Goal: Task Accomplishment & Management: Use online tool/utility

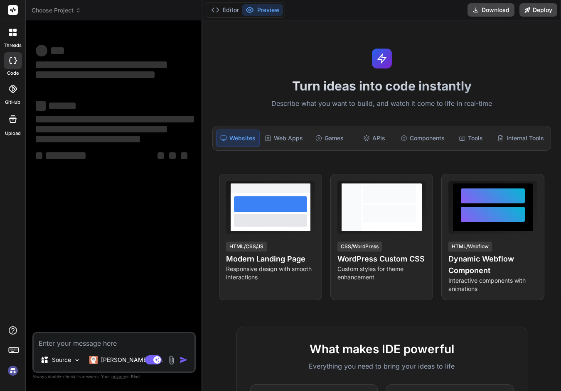
type textarea "x"
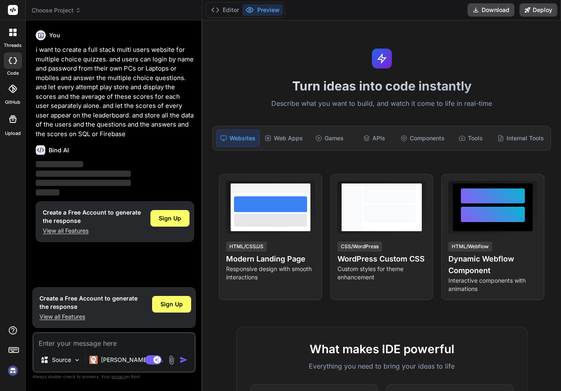
type textarea "i want to create a full stack multi users website for multiple choice quizzes. …"
type textarea "x"
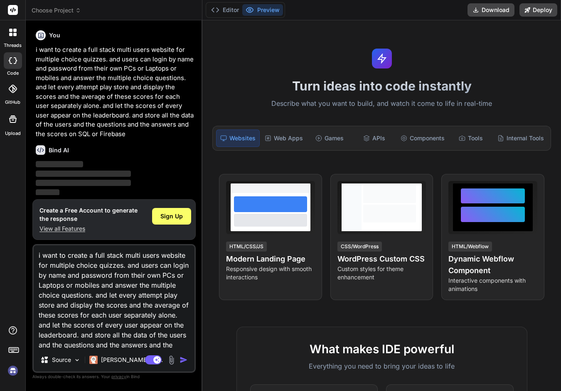
scroll to position [21, 0]
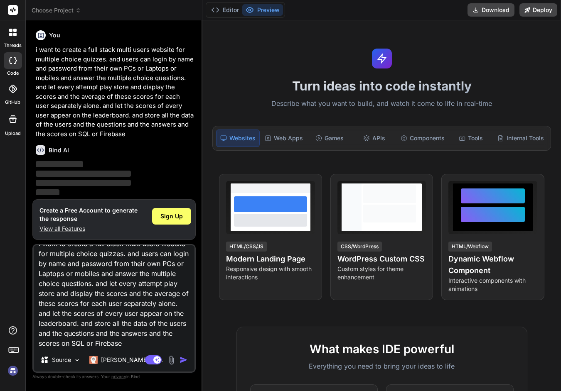
type textarea "i want to create a full stack multi users website for multiple choice quizzes. …"
click at [184, 360] on img "button" at bounding box center [183, 360] width 8 height 8
click at [175, 216] on span "Sign Up" at bounding box center [171, 216] width 22 height 8
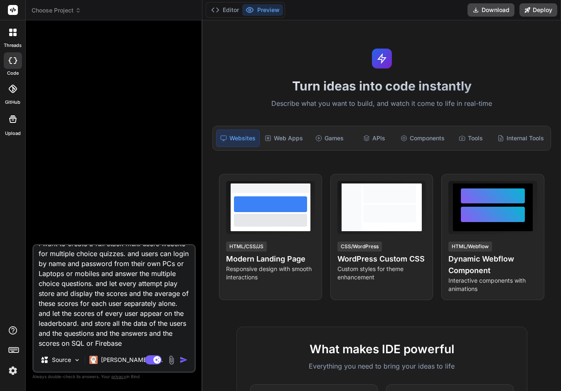
click at [183, 361] on img "button" at bounding box center [183, 360] width 8 height 8
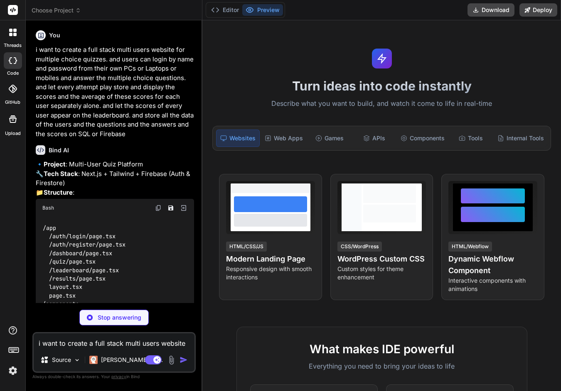
type textarea "x"
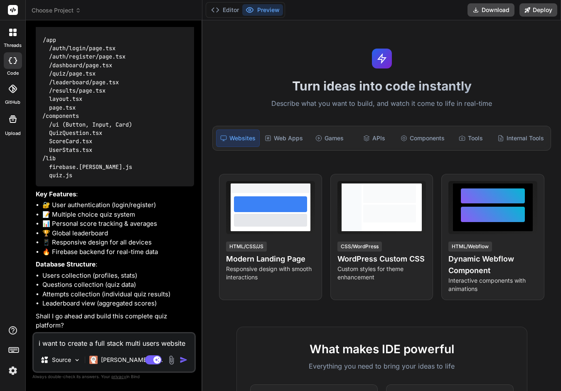
scroll to position [215, 0]
click at [59, 346] on textarea "i want to create a full stack multi users website for multiple choice quizzes. …" at bounding box center [114, 341] width 161 height 15
type textarea "Y"
type textarea "x"
type textarea "YE"
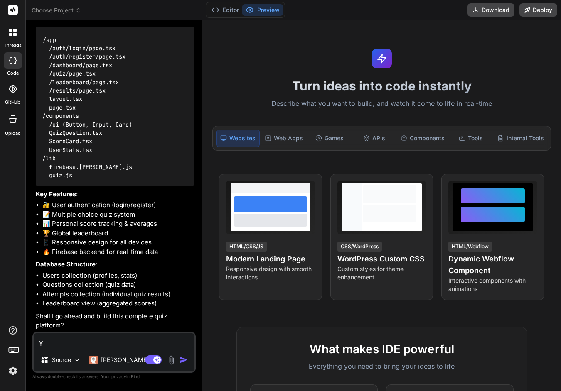
type textarea "x"
type textarea "YES"
type textarea "x"
type textarea "YES"
click at [185, 359] on img "button" at bounding box center [183, 360] width 8 height 8
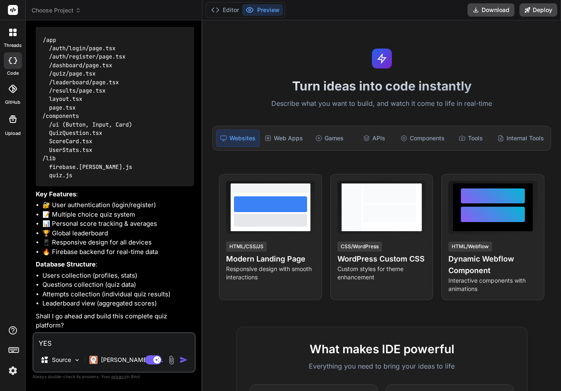
type textarea "x"
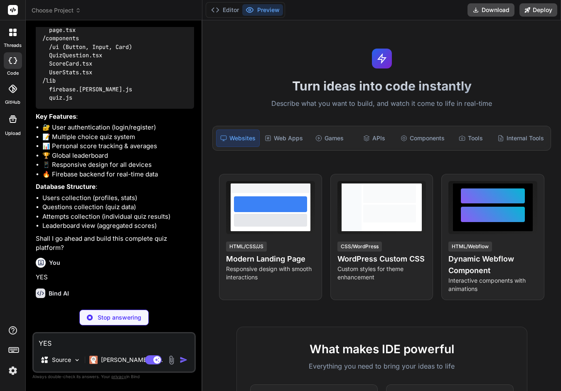
scroll to position [302, 0]
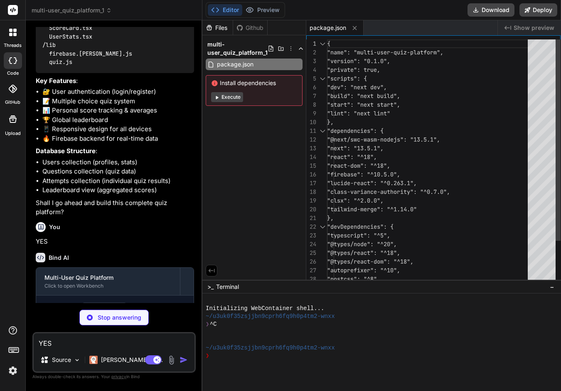
type textarea "x"
type textarea "module.exports = nextConfig"
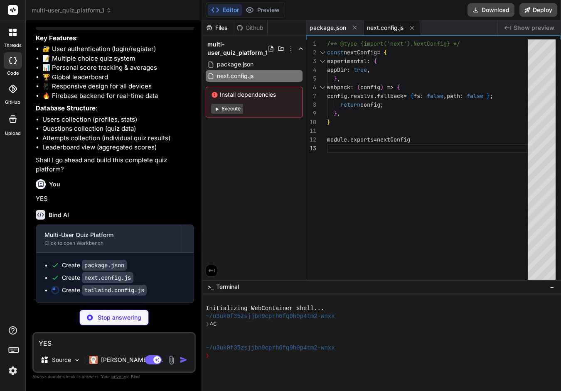
scroll to position [372, 0]
type textarea "x"
type textarea "}, plugins: [], }"
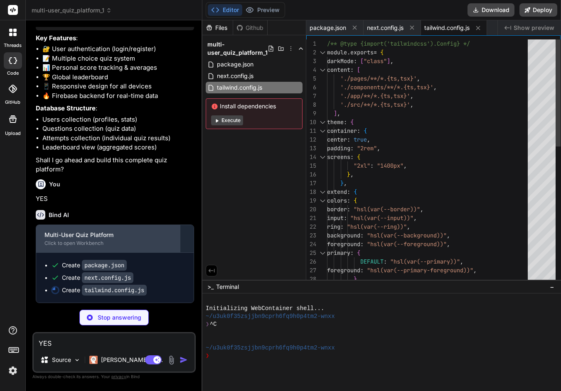
type textarea "x"
type textarea "module.exports = { plugins: { tailwindcss: {}, autoprefixer: {}, }, }"
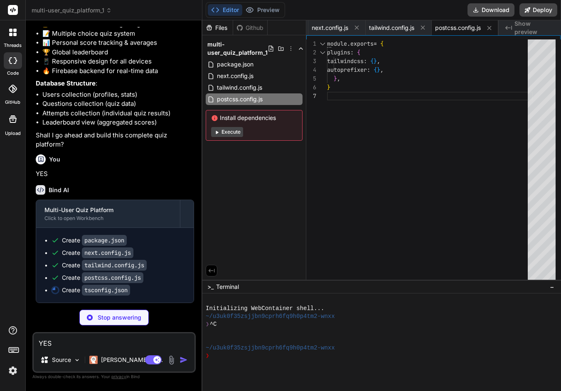
scroll to position [397, 0]
type textarea "x"
type textarea ""baseUrl": ".", "paths": { "@/*": ["./*"] } }, "include": ["next-env.d.ts", "**…"
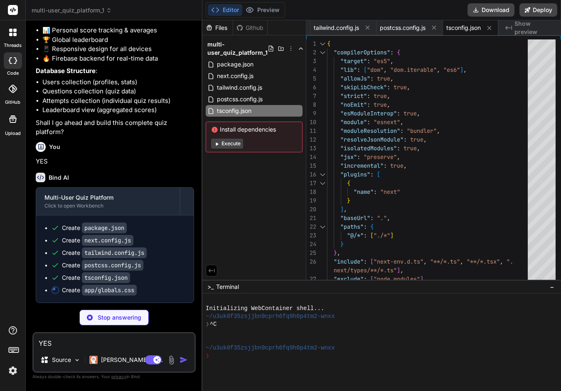
scroll to position [409, 0]
type textarea "x"
type textarea "@layer base { * { @apply border-border; } body { @apply bg-background text-fore…"
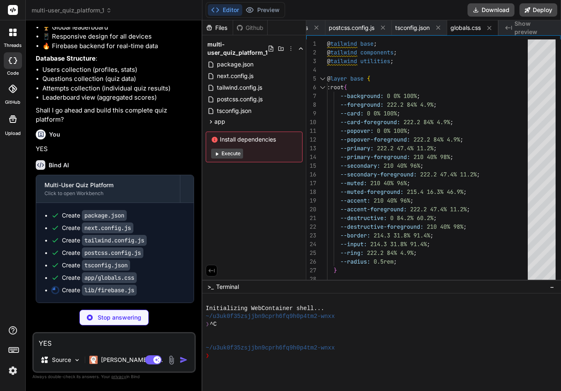
type textarea "x"
type textarea "messagingSenderId: "123456789", appId: "your-app-id" }; const app = initializeA…"
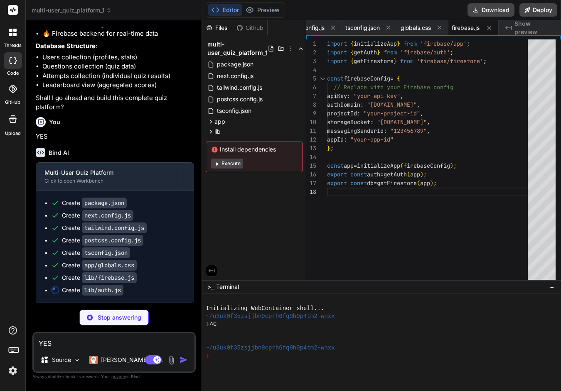
type textarea "x"
type textarea "resolve(user); }, reject); }); };"
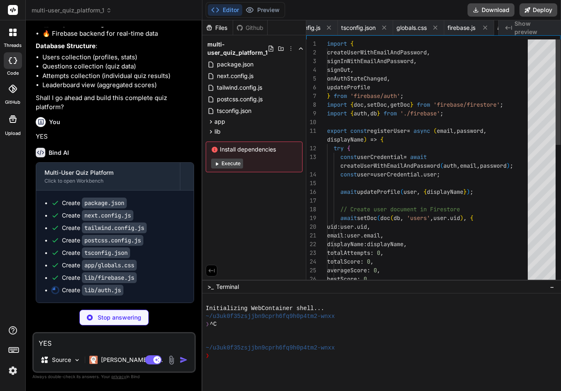
scroll to position [0, 265]
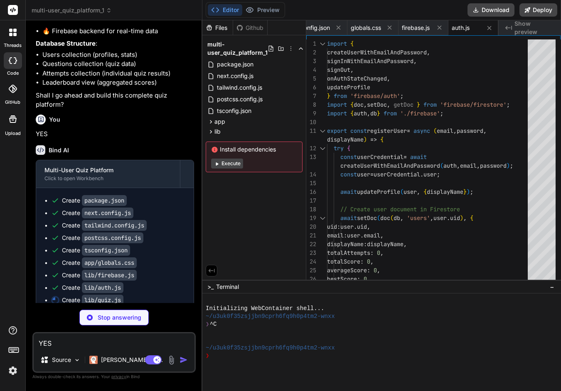
type textarea "x"
type textarea "} };"
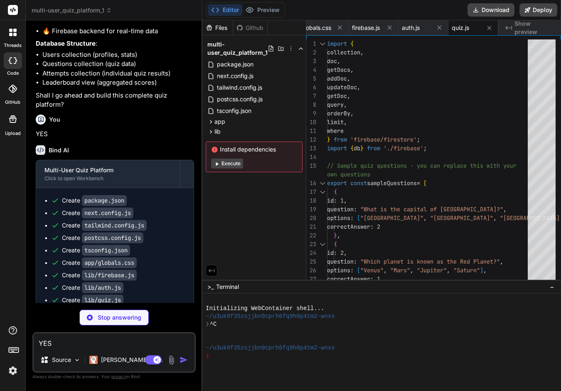
type textarea "x"
type textarea "import { clsx } from "clsx" import { twMerge } from "tailwind-merge" export fun…"
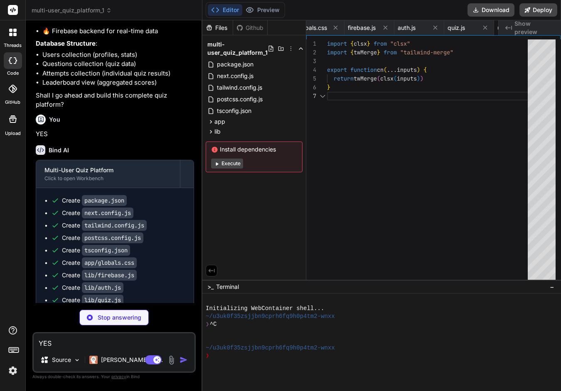
scroll to position [0, 365]
type textarea "x"
type textarea "/> ) } ) Button.displayName = "Button" export { Button, buttonVariants }"
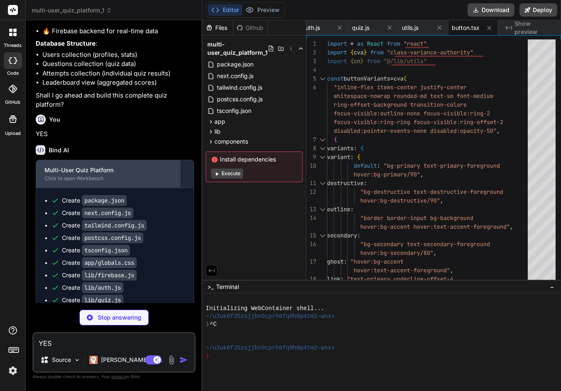
type textarea "x"
type textarea "} ) Input.displayName = "Input" export { Input }"
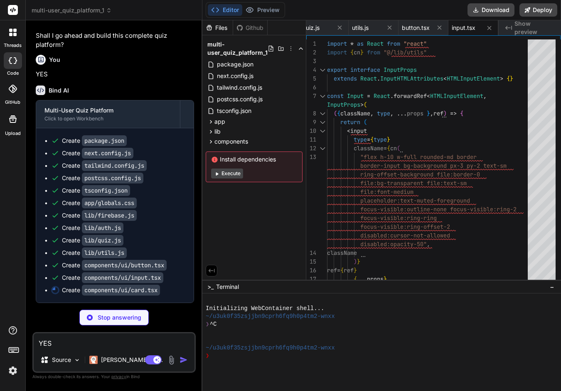
scroll to position [496, 0]
type textarea "x"
type textarea ")) CardFooter.displayName = "CardFooter" export { Card, CardHeader, CardFooter,…"
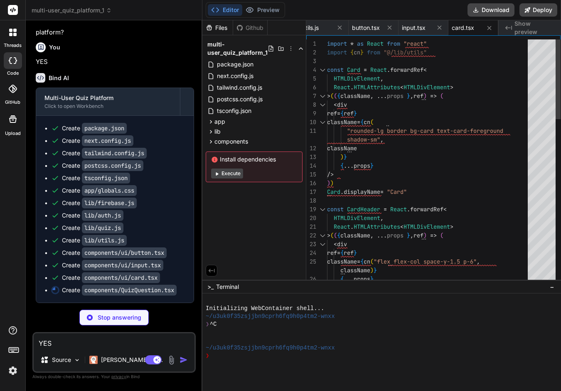
type textarea "x"
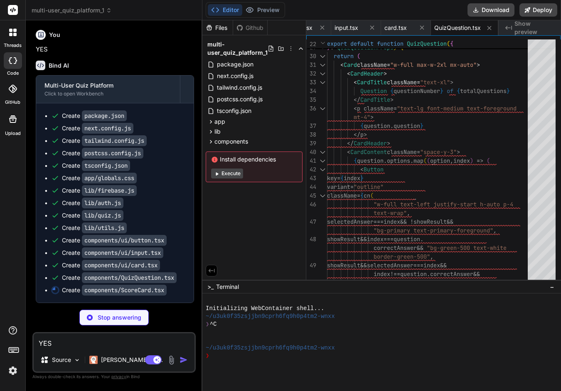
type textarea "x"
type textarea "</CardContent> </Card> ); }"
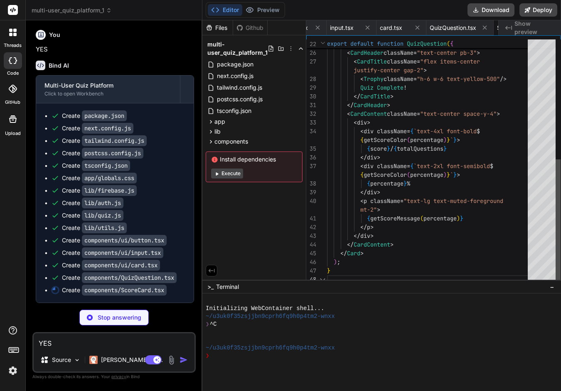
scroll to position [0, 642]
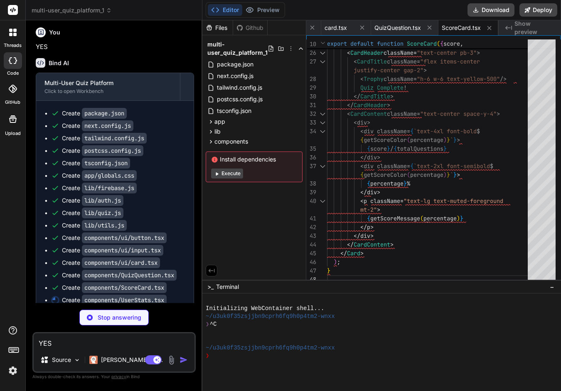
type textarea "x"
type textarea "<div className="text-2xl font-bold">{stats.totalScore || 0}</div> </CardContent…"
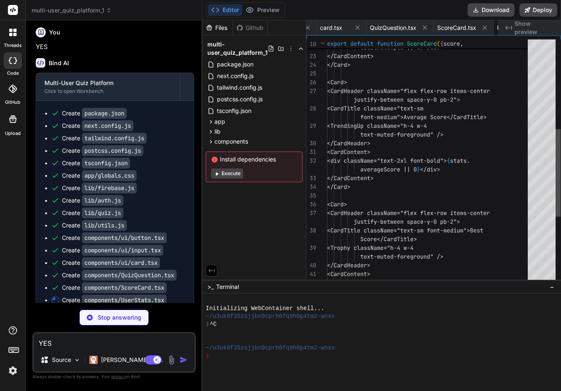
scroll to position [0, 700]
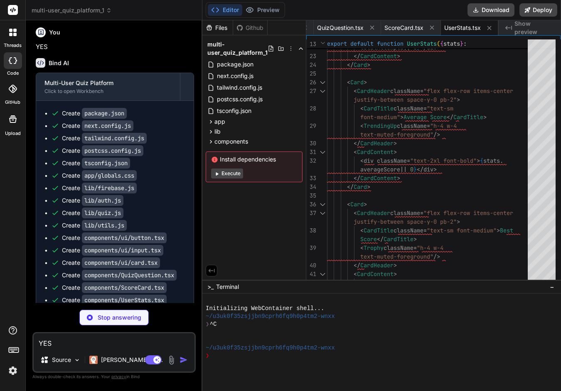
type textarea "x"
type textarea ") }"
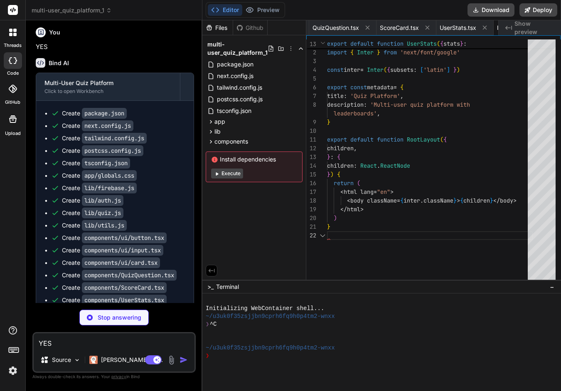
scroll to position [0, 749]
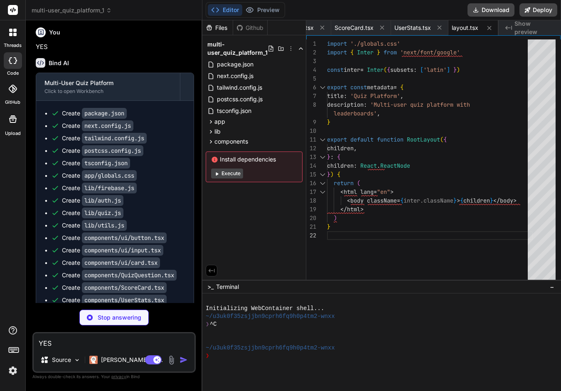
type textarea "x"
type textarea "Create Account </Button> </CardContent> </Card> </div> </div> ); }"
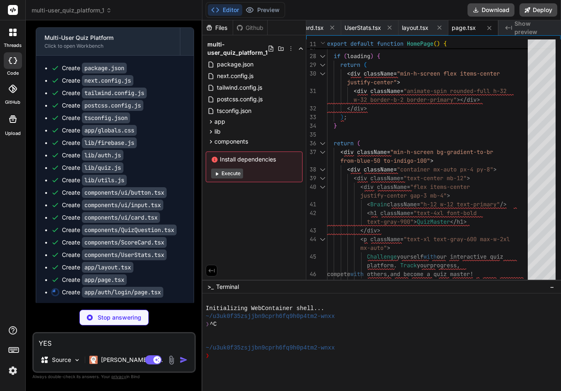
scroll to position [571, 0]
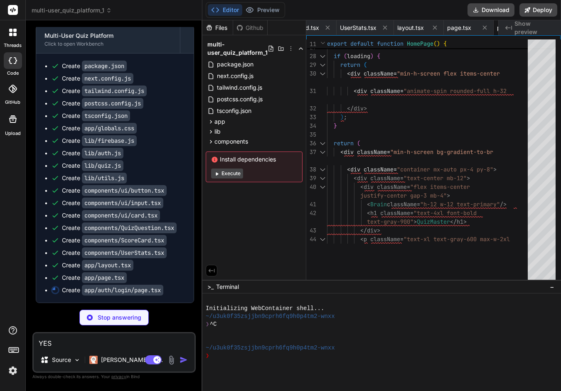
type textarea "x"
type textarea "}"
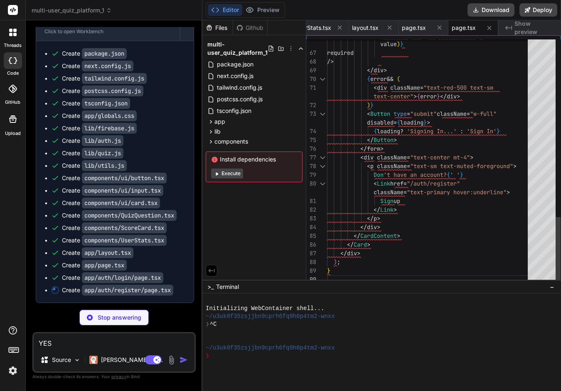
type textarea "x"
type textarea "</Card> </div> ); }"
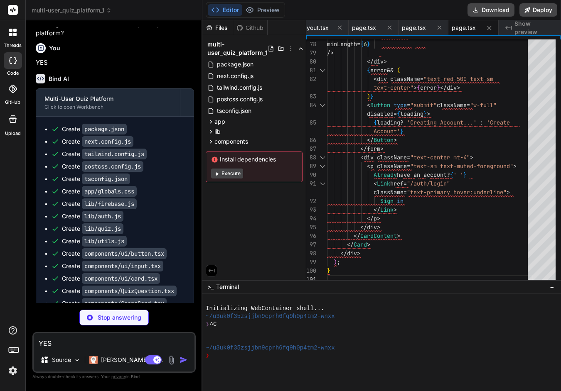
scroll to position [596, 0]
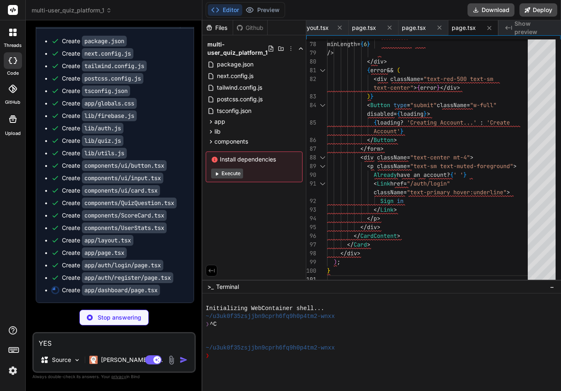
type textarea "x"
type textarea "</Button> </CardContent> </Card> )} </div> </div> </div> ); }"
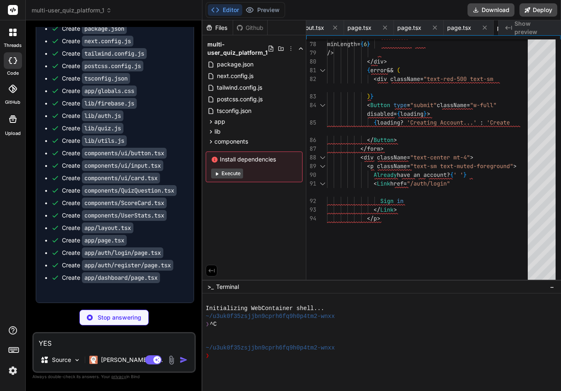
type textarea "x"
type textarea "</div> </div> ); }"
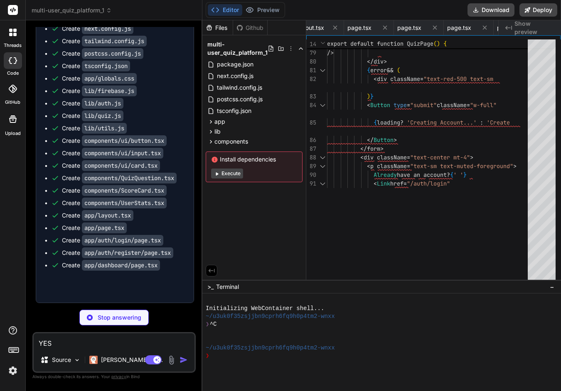
type textarea "x"
type textarea "</CardContent> </Card> )} </div> </div> </div> ); }"
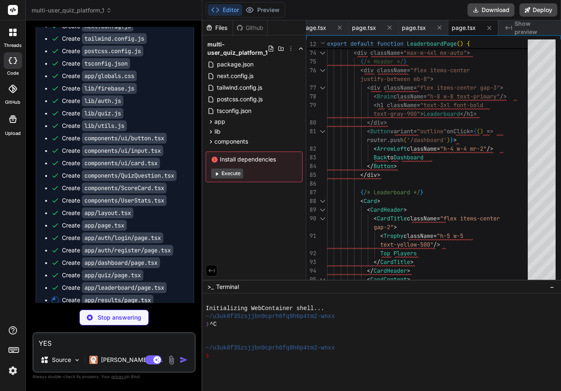
type textarea "x"
type textarea "</div> </div> </div> ); }"
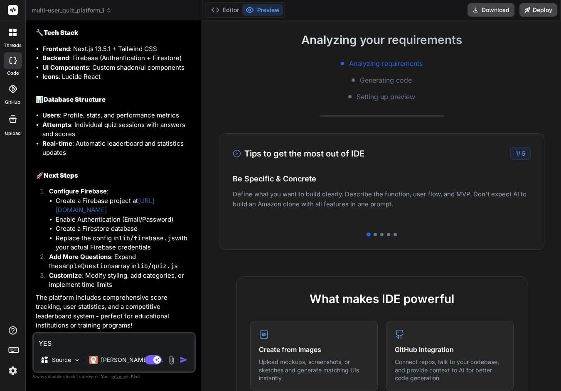
scroll to position [0, 0]
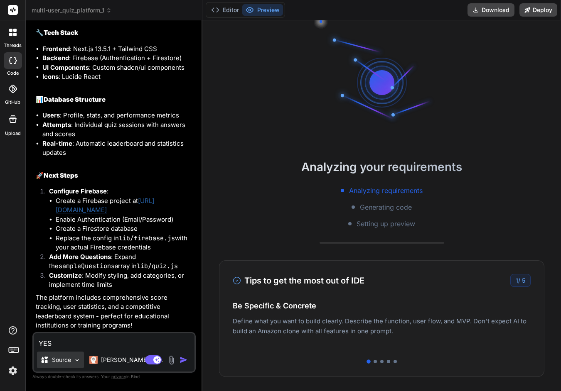
type textarea "x"
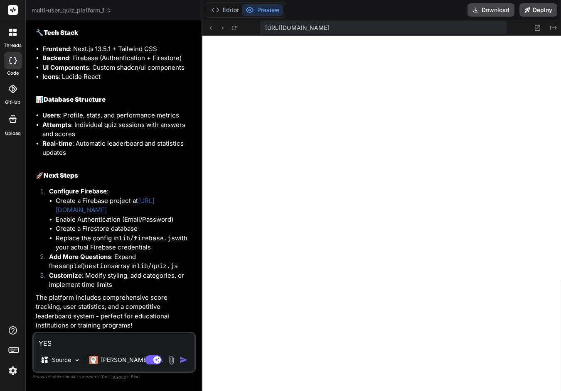
scroll to position [734, 0]
click at [51, 345] on textarea "YES" at bounding box center [114, 341] width 161 height 15
type textarea "c"
type textarea "x"
type textarea "ca"
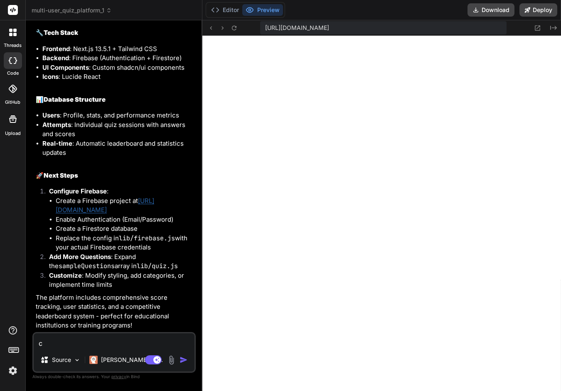
type textarea "x"
type textarea "can"
type textarea "x"
type textarea "can"
type textarea "x"
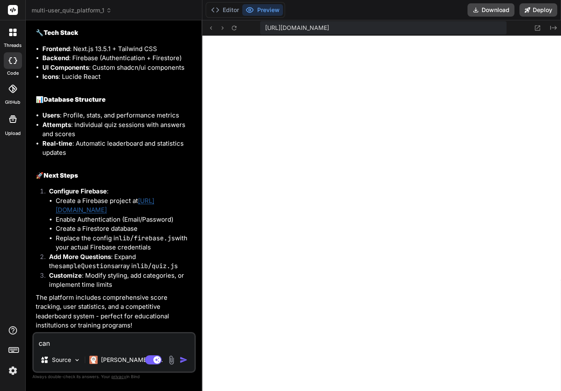
type textarea "can y"
type textarea "x"
type textarea "can yo"
type textarea "x"
type textarea "can you"
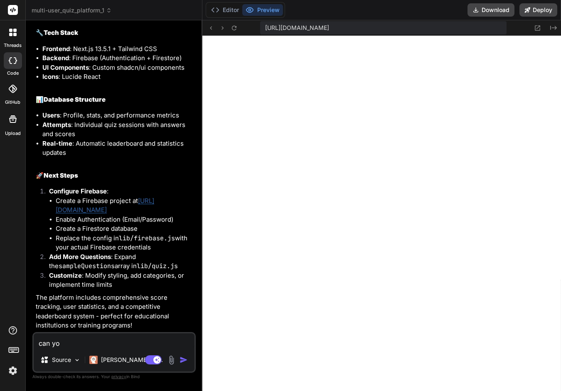
type textarea "x"
type textarea "can you"
type textarea "x"
type textarea "can you s"
type textarea "x"
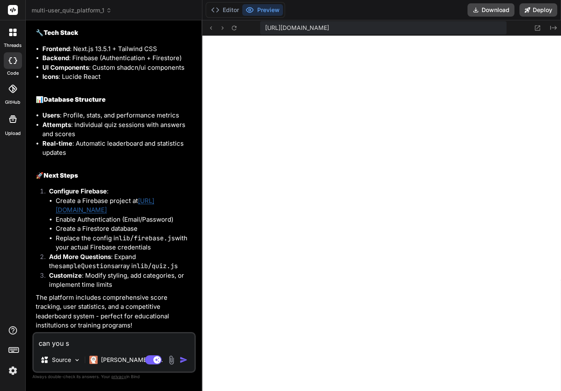
type textarea "can you sh"
type textarea "x"
type textarea "can you sho"
type textarea "x"
type textarea "can you show"
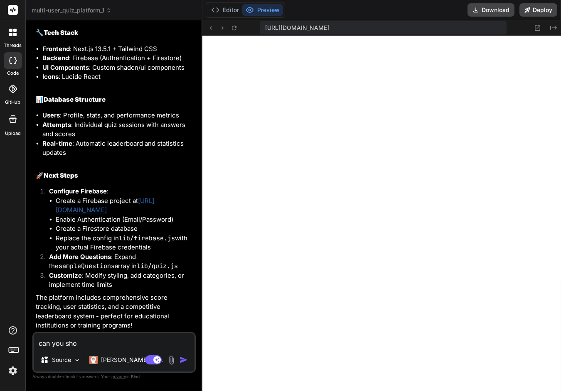
type textarea "x"
type textarea "can you show"
type textarea "x"
type textarea "can you show m"
type textarea "x"
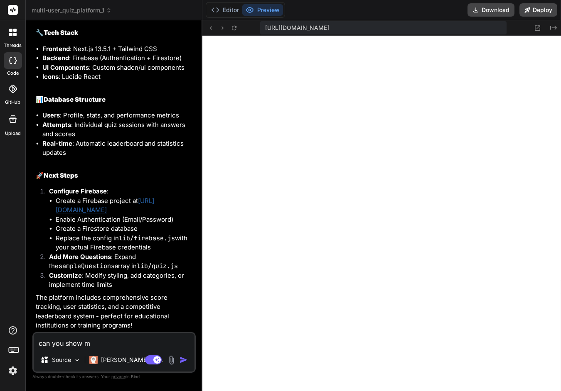
type textarea "can you show me"
type textarea "x"
type textarea "can you show me"
type textarea "x"
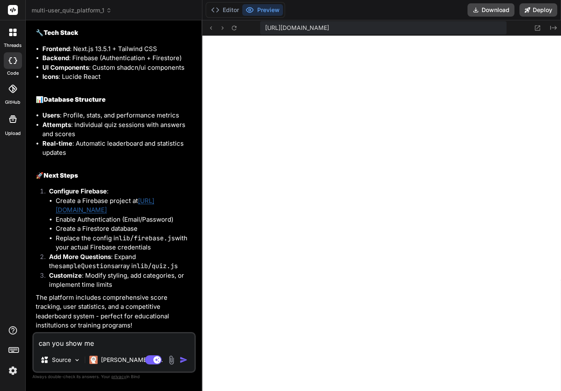
type textarea "can you show me d"
type textarea "x"
type textarea "can you show me de"
type textarea "x"
type textarea "can you show me dem"
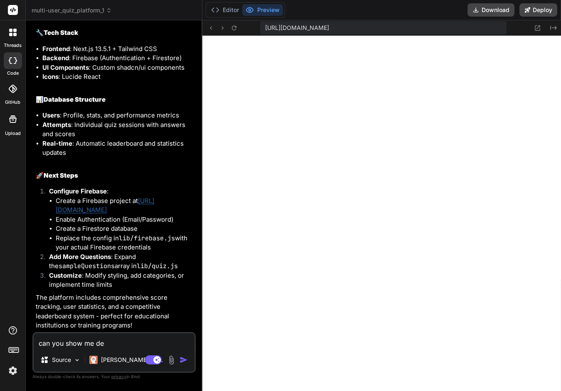
type textarea "x"
type textarea "can you show me demo"
type textarea "x"
type textarea "can you show me demo"
click at [179, 362] on div "Agent Mode. When this toggle is activated, AI automatically makes decisions, re…" at bounding box center [167, 360] width 48 height 10
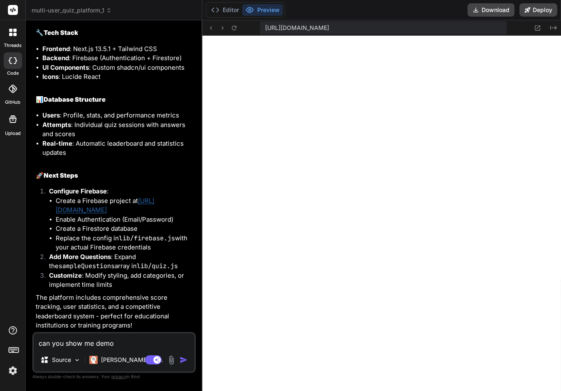
click at [182, 359] on img "button" at bounding box center [183, 360] width 8 height 8
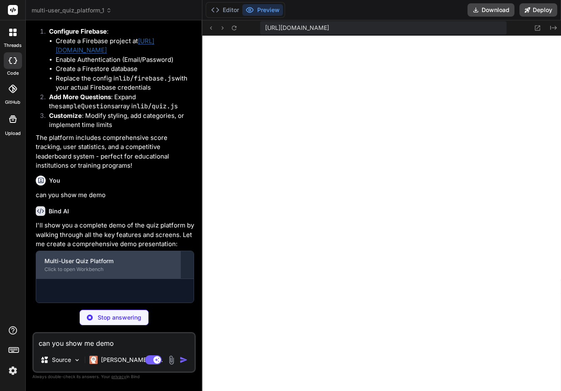
scroll to position [1298, 0]
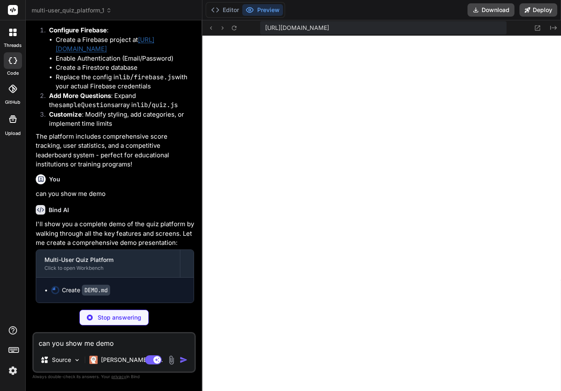
type textarea "x"
type textarea "2. **Visit**: `http://localhost:3000` 3. **Register** a new account or use demo…"
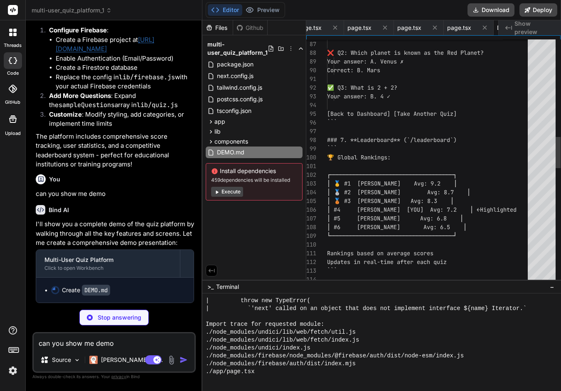
scroll to position [0, 1148]
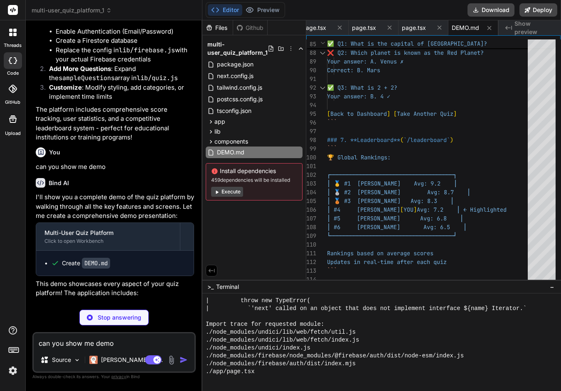
type textarea "x"
click at [146, 8] on div "multi-user_quiz_platform_1" at bounding box center [114, 10] width 165 height 8
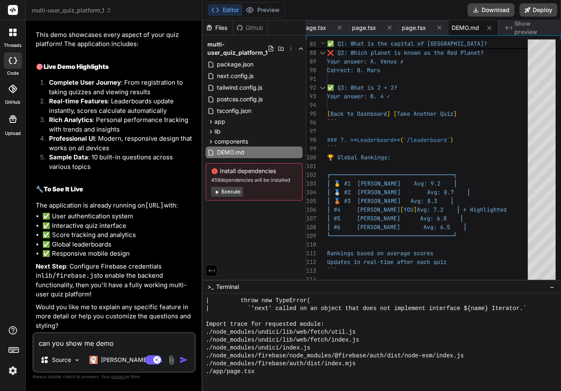
scroll to position [1584, 0]
click at [55, 346] on textarea "can you show me demo" at bounding box center [114, 341] width 161 height 15
type textarea "j"
type textarea "x"
type textarea "ju"
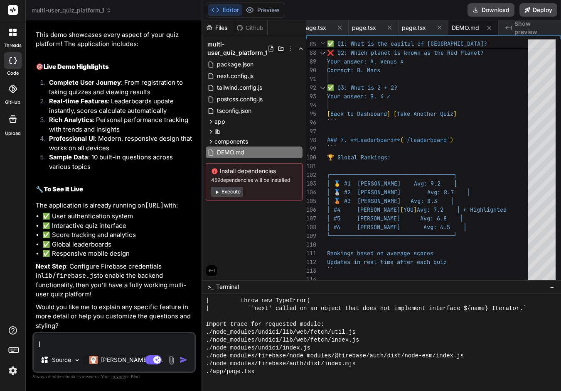
type textarea "x"
type textarea "jus"
type textarea "x"
type textarea "just"
type textarea "x"
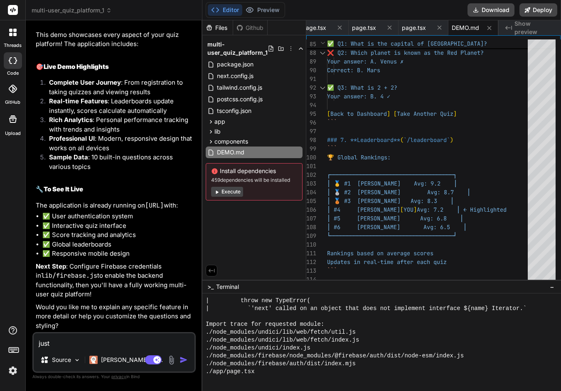
type textarea "just"
type textarea "x"
type textarea "just s"
type textarea "x"
type textarea "just sh"
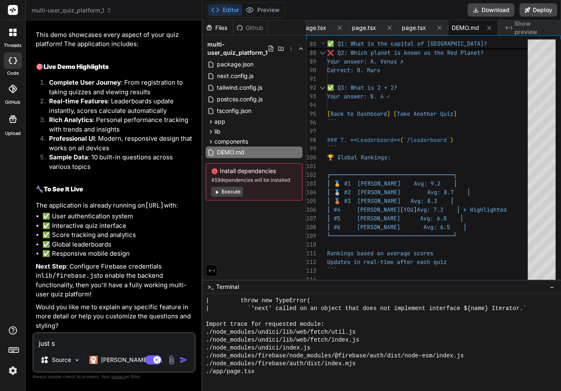
type textarea "x"
type textarea "just sho"
type textarea "x"
type textarea "just show"
type textarea "x"
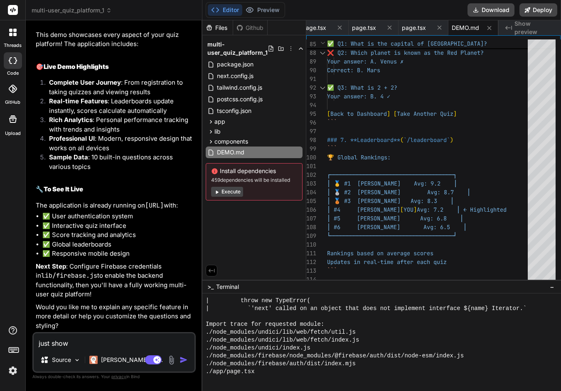
type textarea "just show"
type textarea "x"
type textarea "just show m"
type textarea "x"
type textarea "just show me"
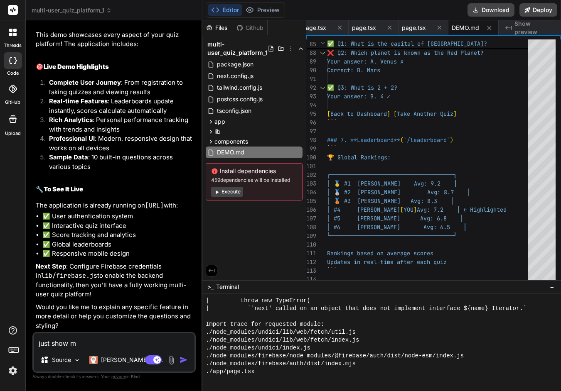
type textarea "x"
type textarea "just show me"
type textarea "x"
type textarea "just show me l"
type textarea "x"
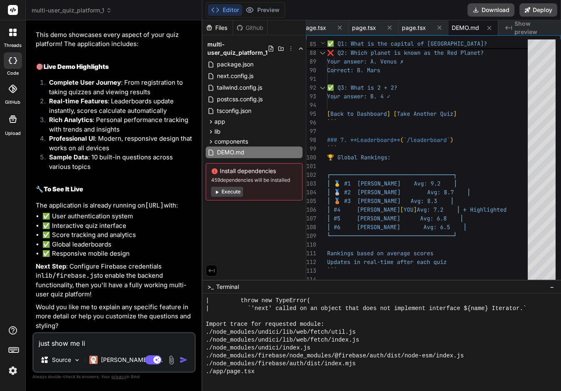
type textarea "just show me lio"
type textarea "x"
type textarea "just show me li"
type textarea "x"
type textarea "just show me liv"
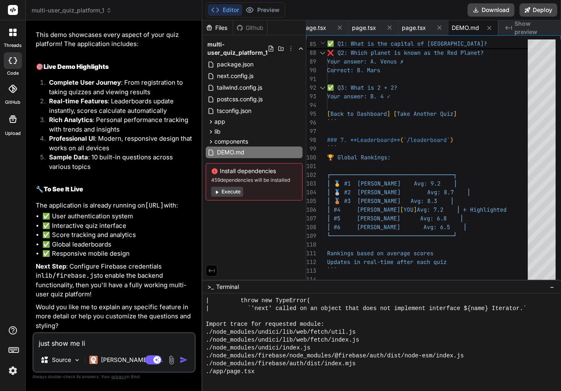
type textarea "x"
type textarea "just show me live"
type textarea "x"
type textarea "just show me live"
type textarea "x"
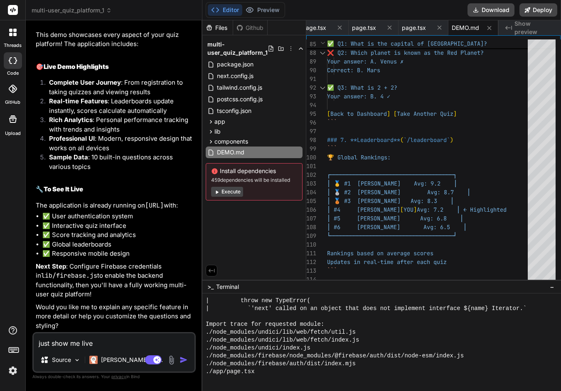
type textarea "just show me live d"
type textarea "x"
type textarea "just show me live de"
type textarea "x"
type textarea "just show me live dem"
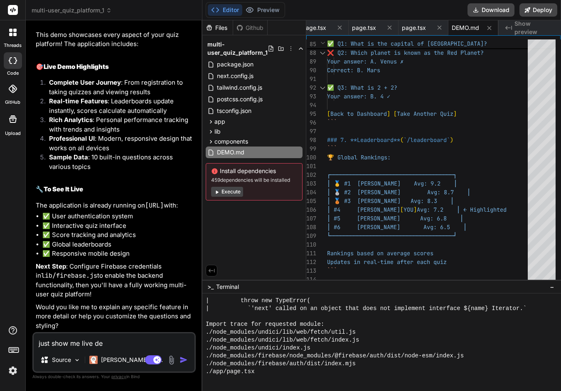
type textarea "x"
type textarea "just show me live demo"
type textarea "x"
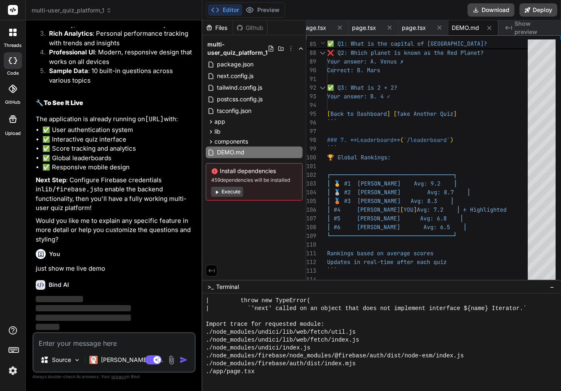
scroll to position [1671, 0]
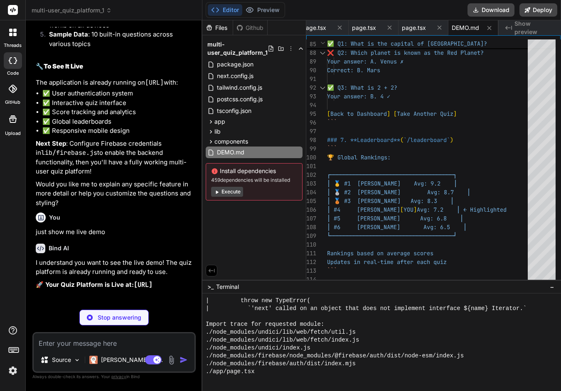
type textarea "x"
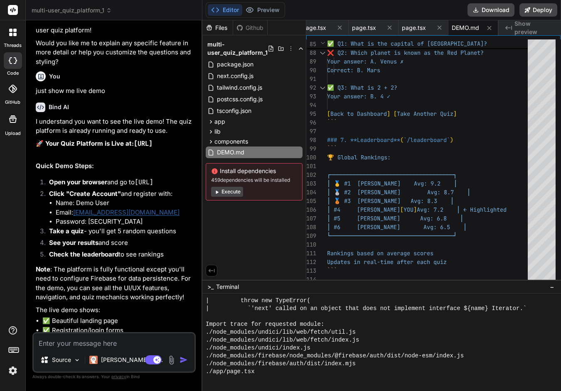
scroll to position [1837, 0]
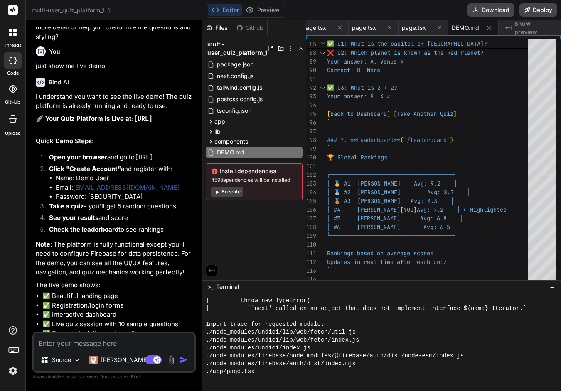
drag, startPoint x: 49, startPoint y: 213, endPoint x: 130, endPoint y: 210, distance: 80.6
click at [130, 165] on li "Open your browser and go to [URL]" at bounding box center [118, 159] width 152 height 12
copy code "[URL]"
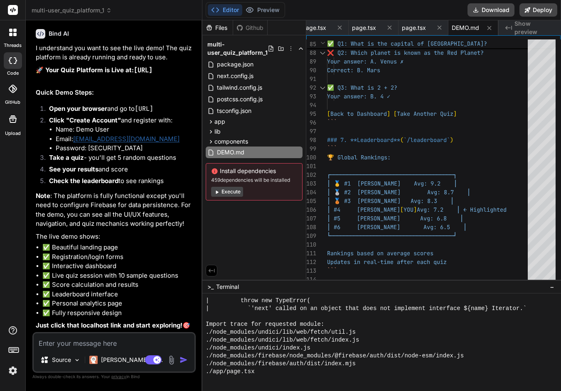
scroll to position [1938, 0]
click at [489, 8] on button "Download" at bounding box center [490, 9] width 47 height 13
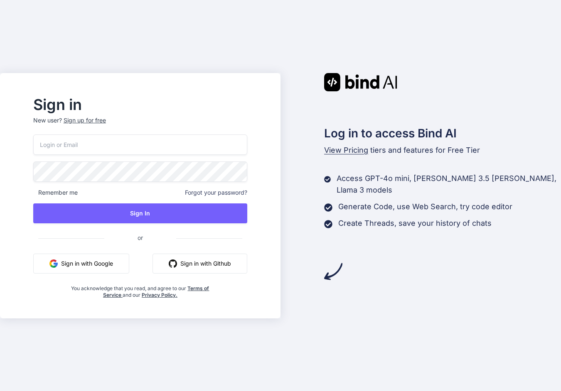
click at [73, 145] on input "email" at bounding box center [140, 145] width 214 height 20
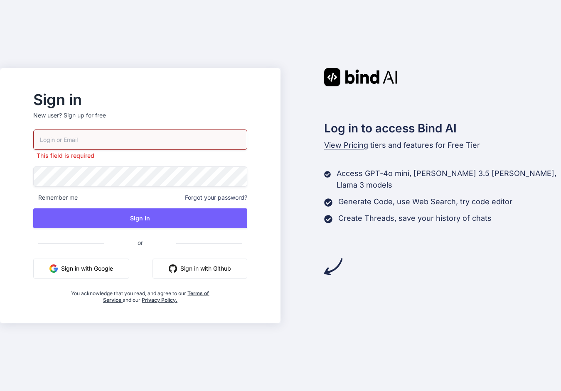
paste input "ggharib1971@gmail.com"
type input "ggharib1971@gmail.com"
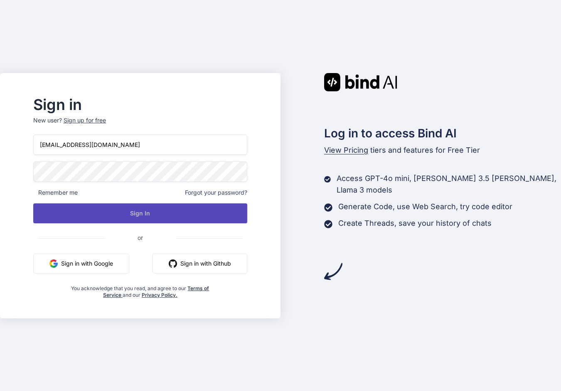
click at [157, 213] on button "Sign In" at bounding box center [140, 214] width 214 height 20
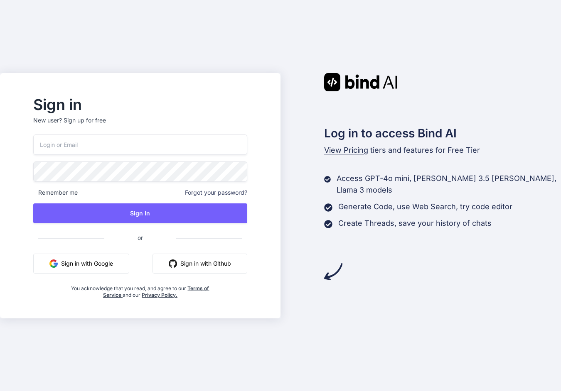
click at [75, 142] on input "email" at bounding box center [140, 145] width 214 height 20
paste input "ggharib1971@gmail.com"
type input "ggharib1971@gmail.com"
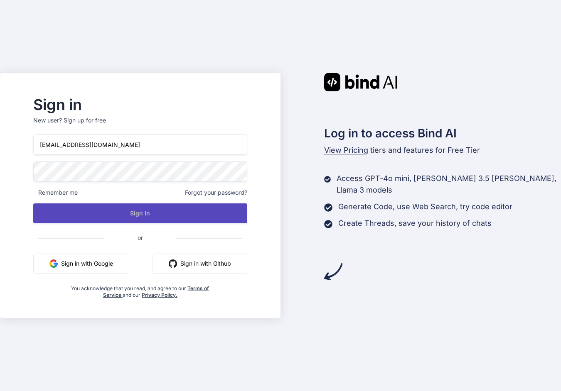
click at [164, 211] on button "Sign In" at bounding box center [140, 214] width 214 height 20
